Goal: Task Accomplishment & Management: Use online tool/utility

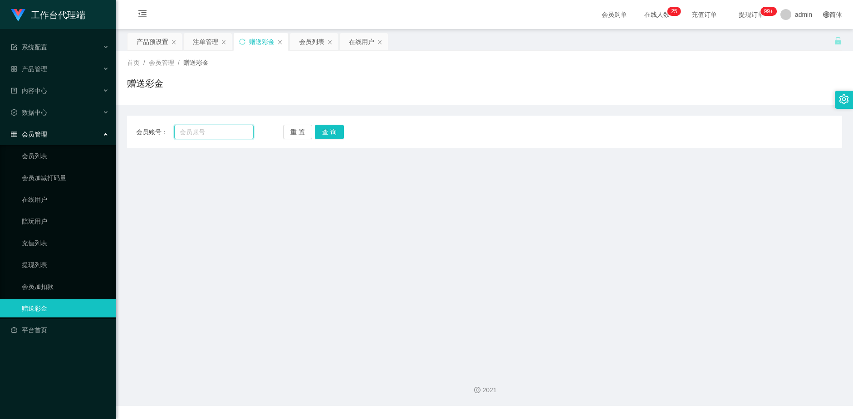
click at [201, 132] on input "text" at bounding box center [214, 132] width 80 height 15
paste input "AI Iychan"
click at [187, 133] on input "AI Iychan" at bounding box center [214, 132] width 80 height 15
type input "AIIychan"
click at [328, 134] on button "查 询" at bounding box center [329, 132] width 29 height 15
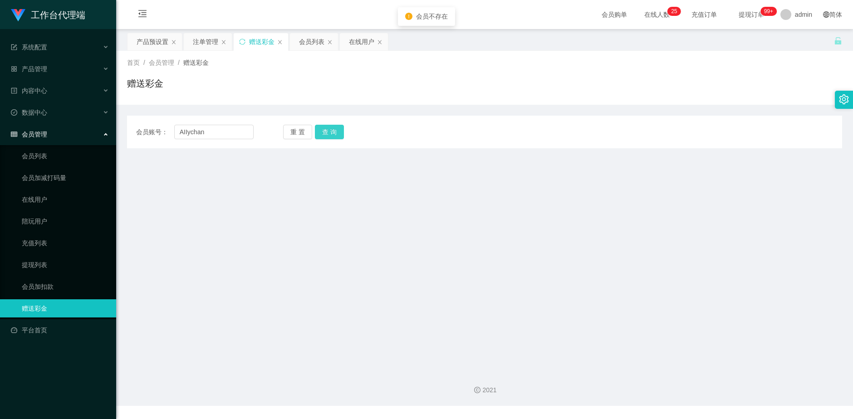
click at [328, 134] on button "查 询" at bounding box center [329, 132] width 29 height 15
click at [315, 125] on button "查 询" at bounding box center [329, 132] width 29 height 15
drag, startPoint x: 184, startPoint y: 132, endPoint x: 189, endPoint y: 132, distance: 4.6
click at [184, 132] on input "AIIychan" at bounding box center [214, 132] width 80 height 15
click at [332, 133] on button "查 询" at bounding box center [329, 132] width 29 height 15
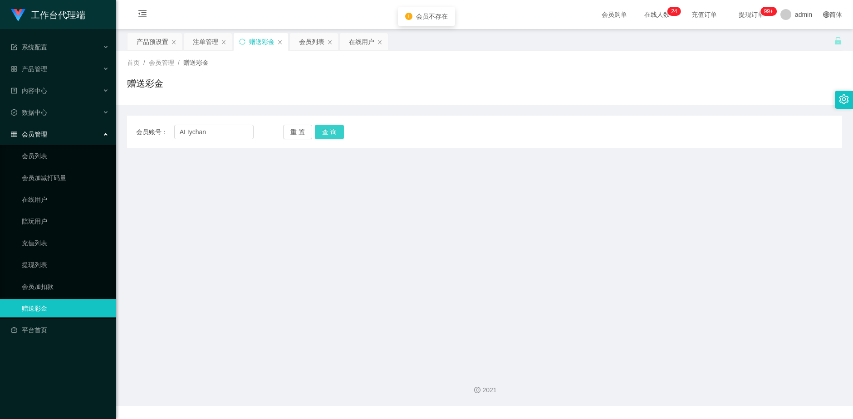
click at [332, 133] on button "查 询" at bounding box center [329, 132] width 29 height 15
click at [217, 134] on input "AI Iychan" at bounding box center [214, 132] width 80 height 15
type input "A"
paste input "Allychan"
type input "Allychan"
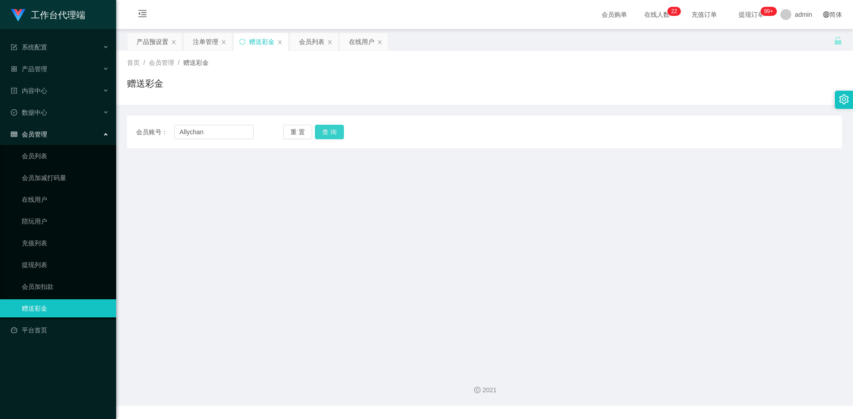
click at [329, 130] on button "查 询" at bounding box center [329, 132] width 29 height 15
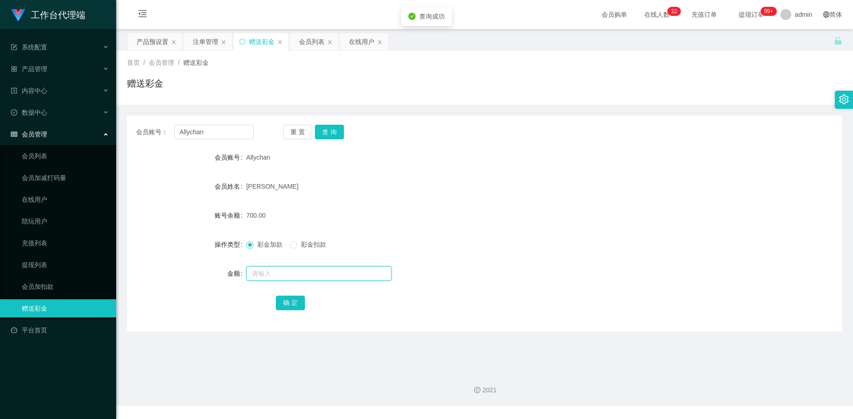
click at [278, 275] on input "text" at bounding box center [318, 273] width 145 height 15
type input "1000"
click at [294, 304] on button "确 定" at bounding box center [290, 303] width 29 height 15
click at [154, 43] on div "产品预设置" at bounding box center [153, 41] width 32 height 17
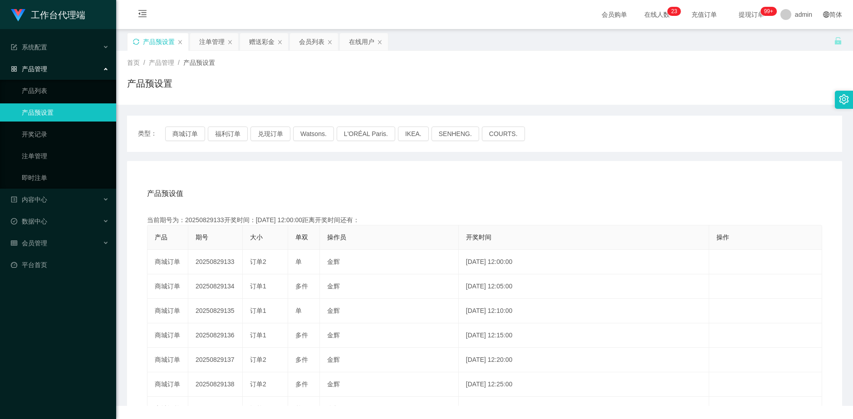
click at [139, 40] on icon "图标: sync" at bounding box center [136, 42] width 6 height 6
click at [236, 132] on button "福利订单" at bounding box center [228, 134] width 40 height 15
click at [186, 122] on div "类型： 商城订单 福利订单 兑现订单 Watsons. L'ORÉAL Paris. IKEA. [GEOGRAPHIC_DATA]. COURTS." at bounding box center [484, 134] width 715 height 36
click at [191, 134] on button "商城订单" at bounding box center [185, 134] width 40 height 15
click at [269, 132] on button "兑现订单" at bounding box center [270, 134] width 40 height 15
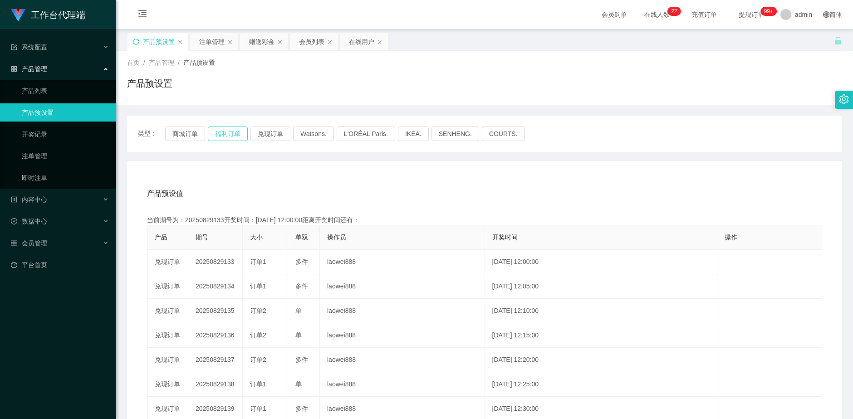
click at [241, 130] on button "福利订单" at bounding box center [228, 134] width 40 height 15
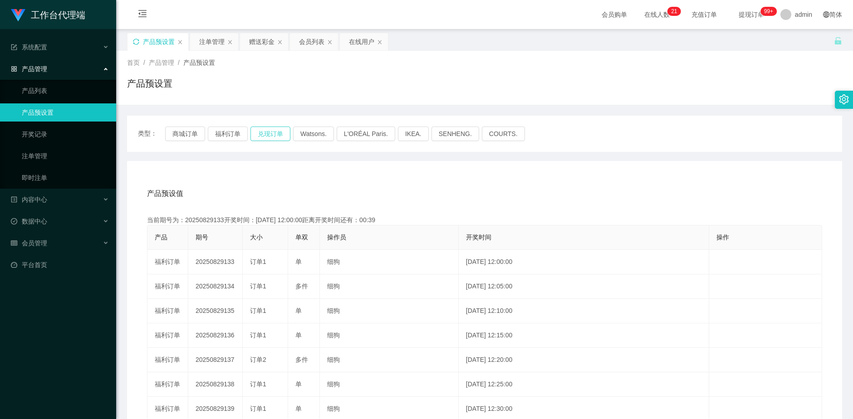
click at [276, 131] on button "兑现订单" at bounding box center [270, 134] width 40 height 15
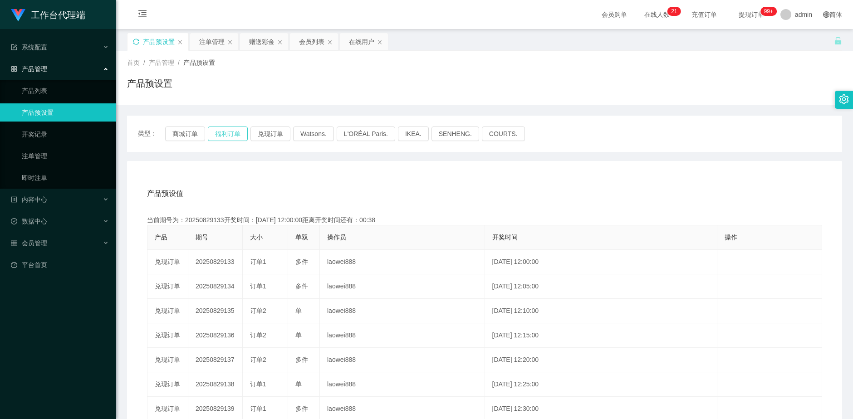
click at [229, 133] on button "福利订单" at bounding box center [228, 134] width 40 height 15
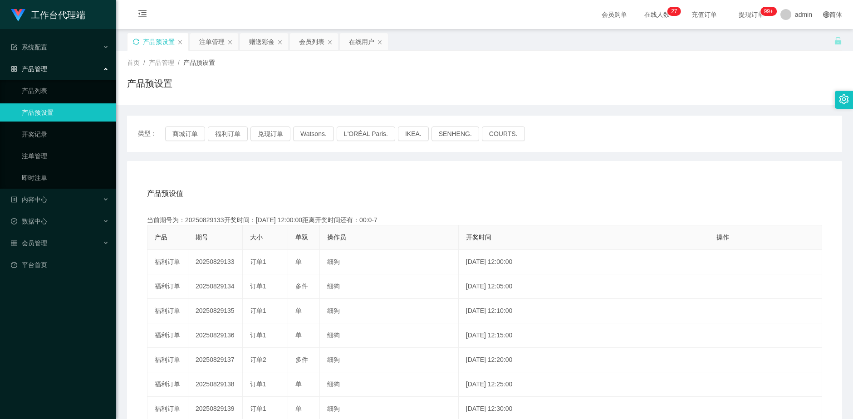
click at [139, 44] on icon "图标: sync" at bounding box center [136, 42] width 6 height 6
click at [227, 132] on button "福利订单" at bounding box center [228, 134] width 40 height 15
click at [196, 130] on button "商城订单" at bounding box center [185, 134] width 40 height 15
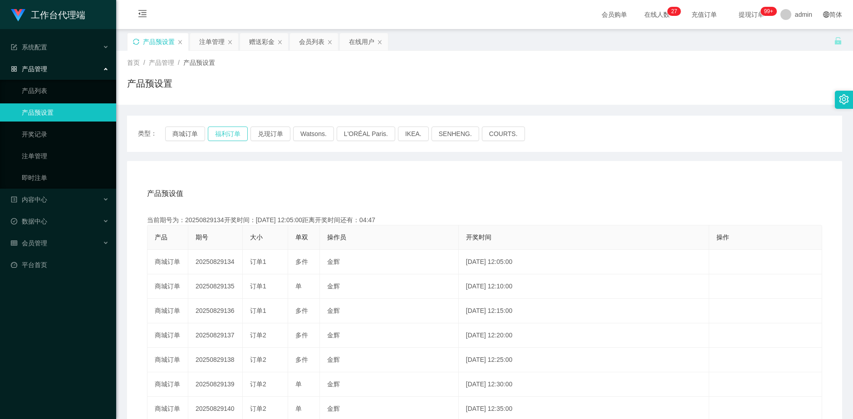
click at [224, 135] on button "福利订单" at bounding box center [228, 134] width 40 height 15
click at [225, 135] on button "福利订单" at bounding box center [228, 134] width 40 height 15
click at [256, 40] on div "赠送彩金" at bounding box center [261, 41] width 25 height 17
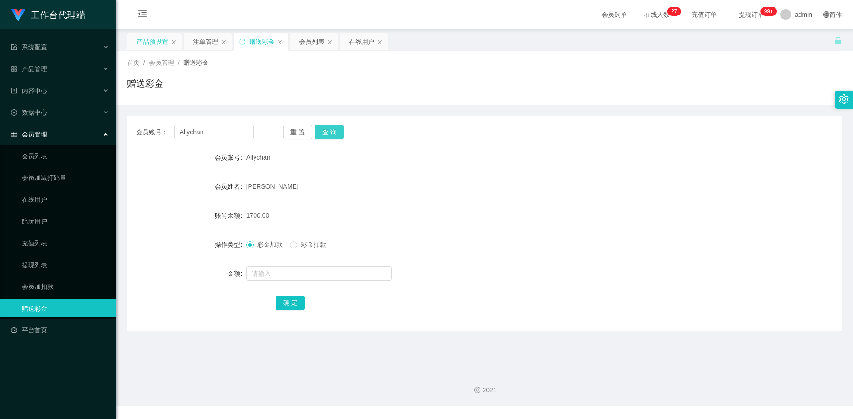
click at [329, 133] on button "查 询" at bounding box center [329, 132] width 29 height 15
drag, startPoint x: 216, startPoint y: 134, endPoint x: 165, endPoint y: 134, distance: 51.3
click at [165, 134] on div "会员账号： Allychan" at bounding box center [194, 132] width 117 height 15
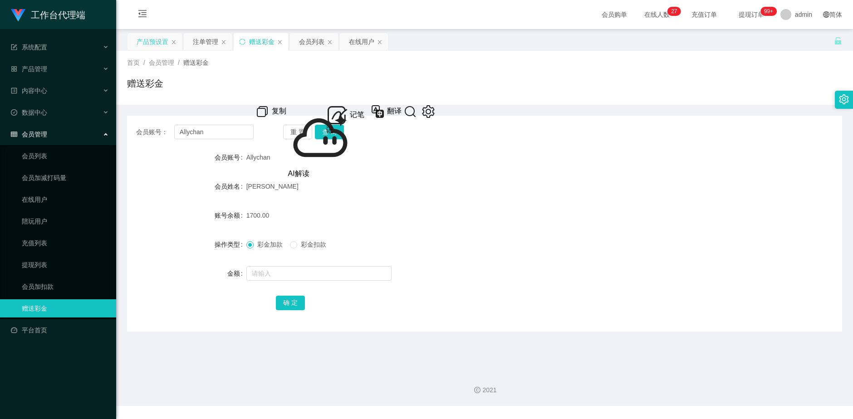
drag, startPoint x: 196, startPoint y: 45, endPoint x: 217, endPoint y: 61, distance: 25.9
click at [196, 45] on div "注单管理" at bounding box center [205, 41] width 25 height 17
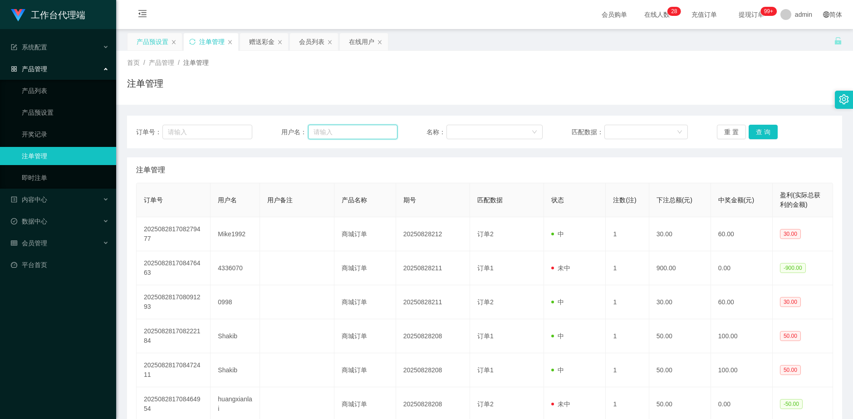
click at [335, 132] on input "text" at bounding box center [352, 132] width 89 height 15
click at [353, 130] on input "text" at bounding box center [352, 132] width 89 height 15
paste input "Allychan"
type input "Allychan"
click at [752, 131] on button "查 询" at bounding box center [763, 132] width 29 height 15
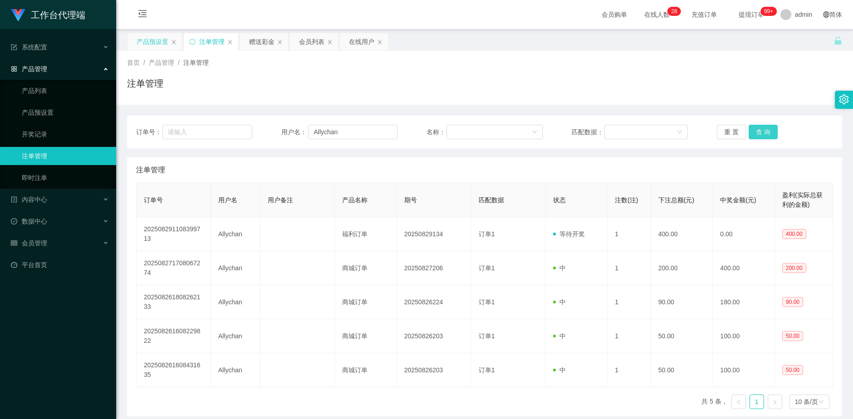
click at [752, 131] on button "查 询" at bounding box center [763, 132] width 29 height 15
click at [256, 41] on div "赠送彩金" at bounding box center [261, 41] width 25 height 17
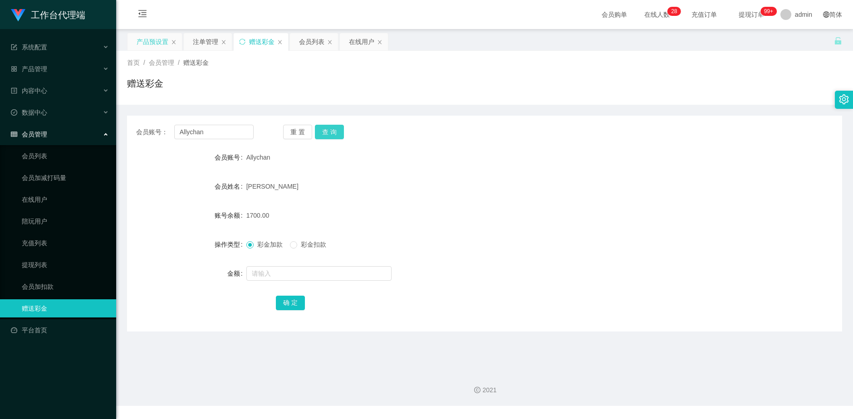
click at [328, 134] on button "查 询" at bounding box center [329, 132] width 29 height 15
click at [328, 134] on button "查 询" at bounding box center [334, 132] width 39 height 15
click at [328, 134] on div "重 置 查 询" at bounding box center [341, 132] width 117 height 15
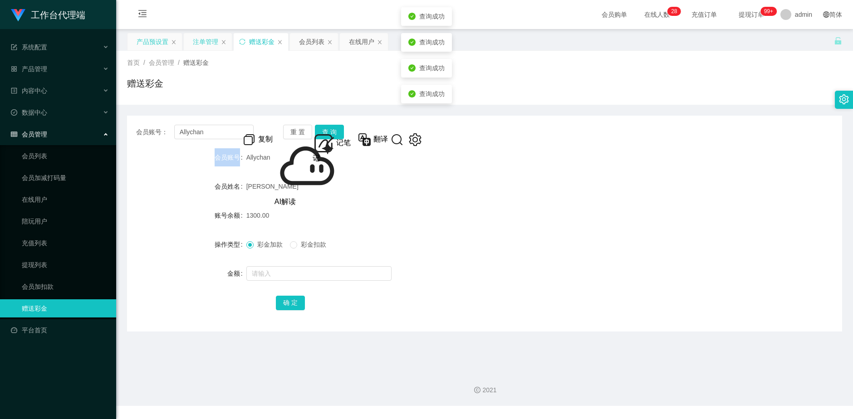
click at [201, 38] on div "注单管理" at bounding box center [205, 41] width 25 height 17
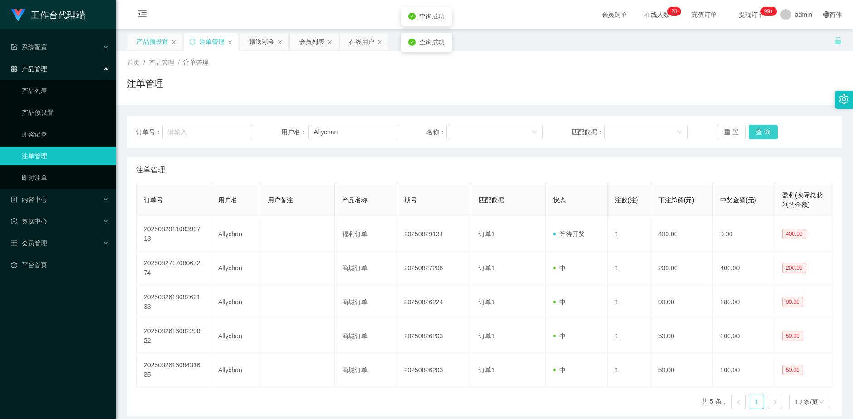
click at [765, 132] on button "查 询" at bounding box center [763, 132] width 29 height 15
click at [765, 132] on button "查 询" at bounding box center [768, 132] width 39 height 15
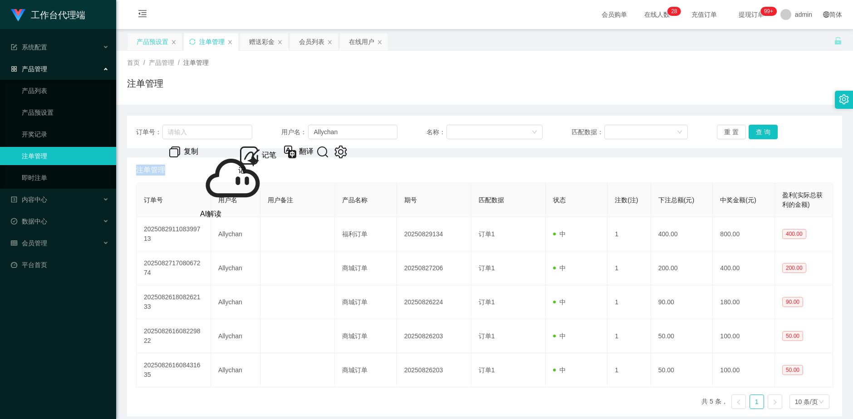
click at [765, 132] on div "重 置 查 询" at bounding box center [775, 132] width 116 height 15
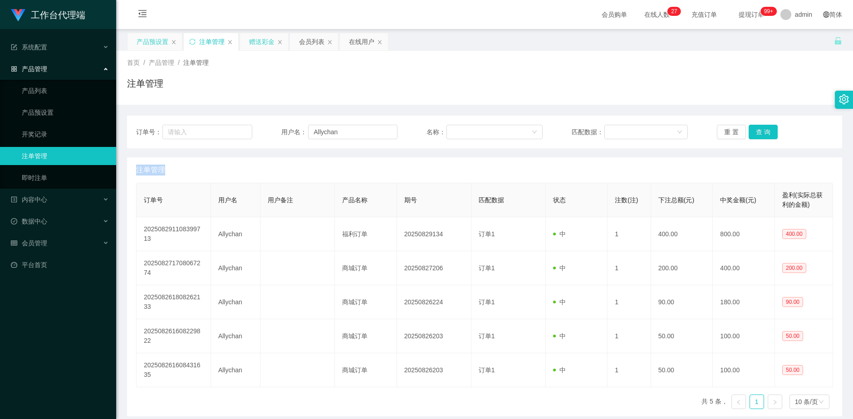
click at [257, 46] on div "赠送彩金" at bounding box center [261, 41] width 25 height 17
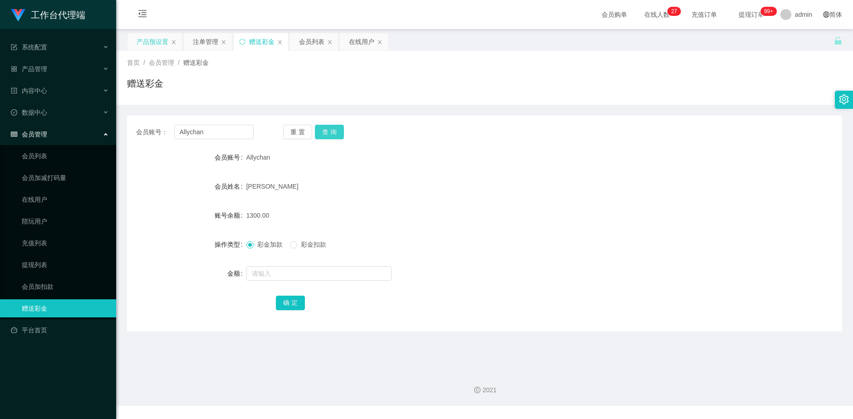
click at [334, 137] on button "查 询" at bounding box center [329, 132] width 29 height 15
click at [334, 136] on button "查 询" at bounding box center [334, 132] width 39 height 15
